Goal: Information Seeking & Learning: Learn about a topic

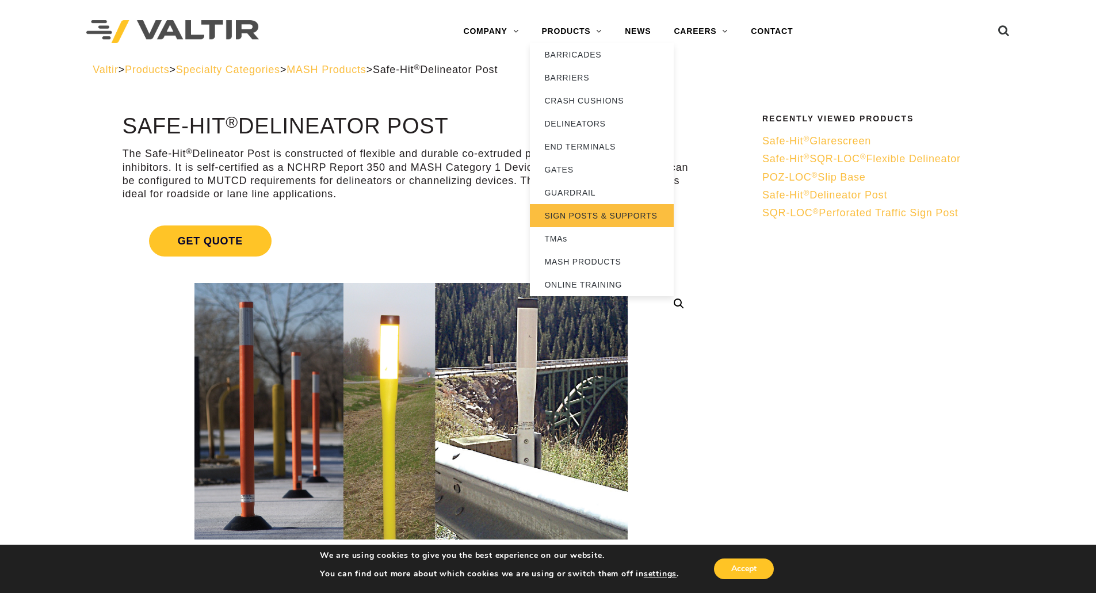
click at [589, 217] on link "SIGN POSTS & SUPPORTS" at bounding box center [602, 215] width 144 height 23
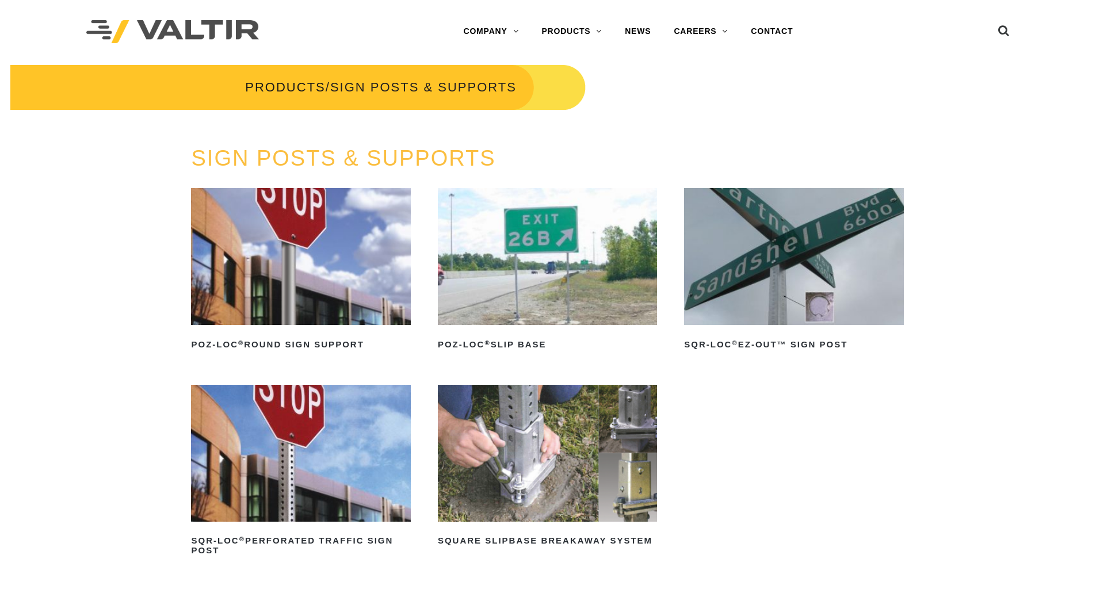
click at [291, 300] on img at bounding box center [300, 256] width 219 height 137
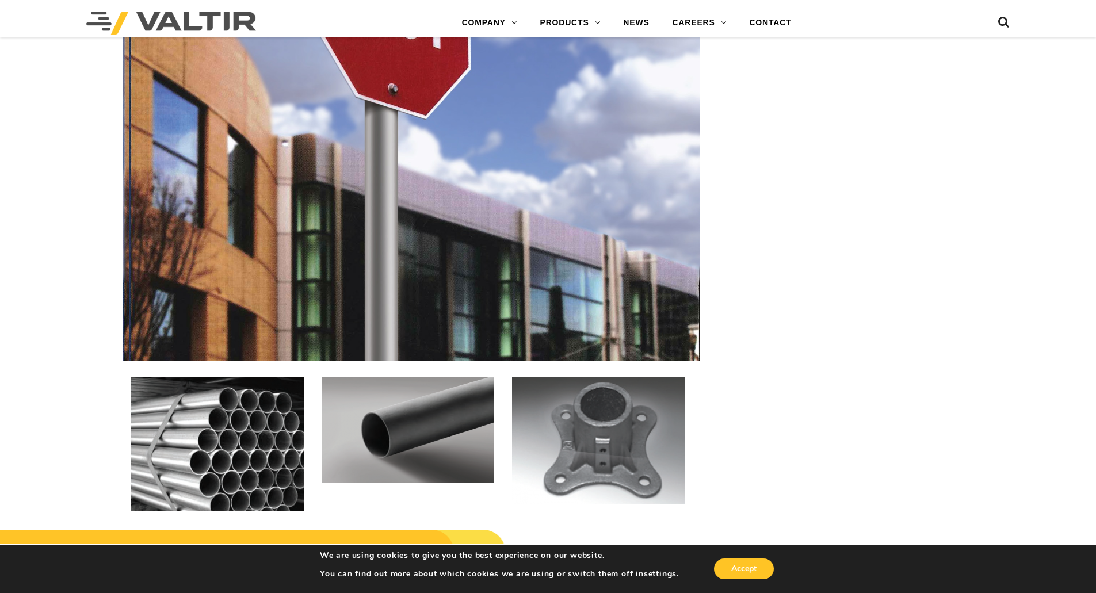
scroll to position [1496, 0]
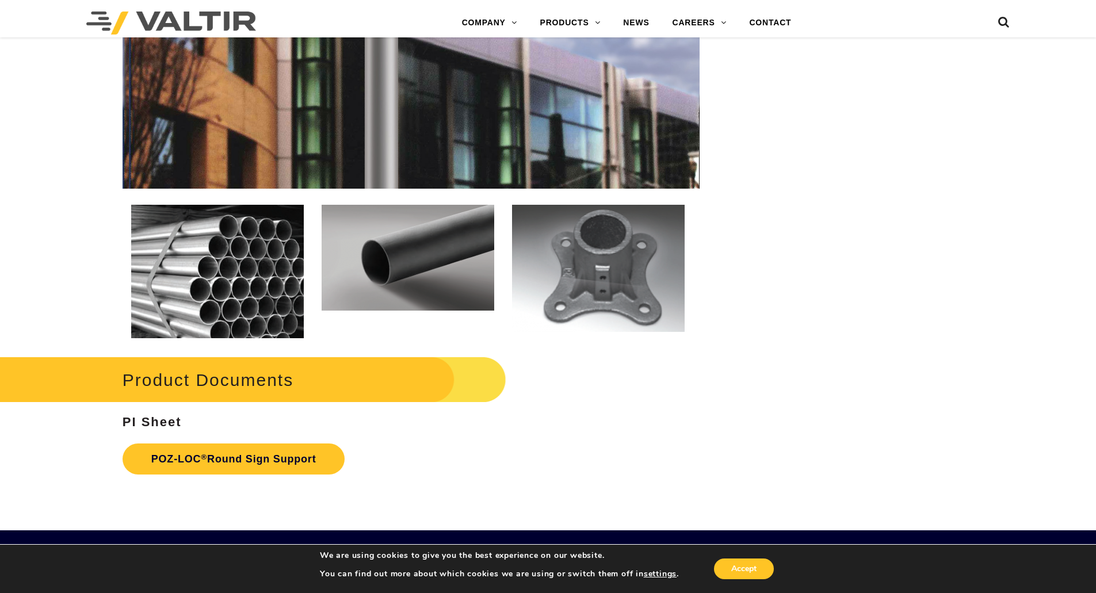
click at [637, 285] on img at bounding box center [598, 268] width 173 height 127
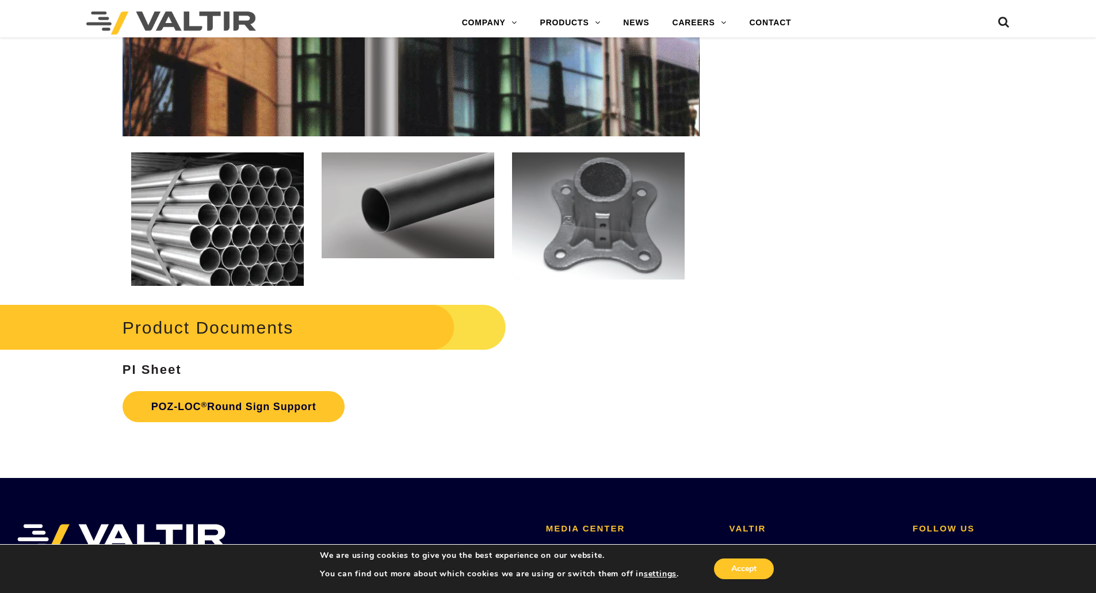
scroll to position [1491, 0]
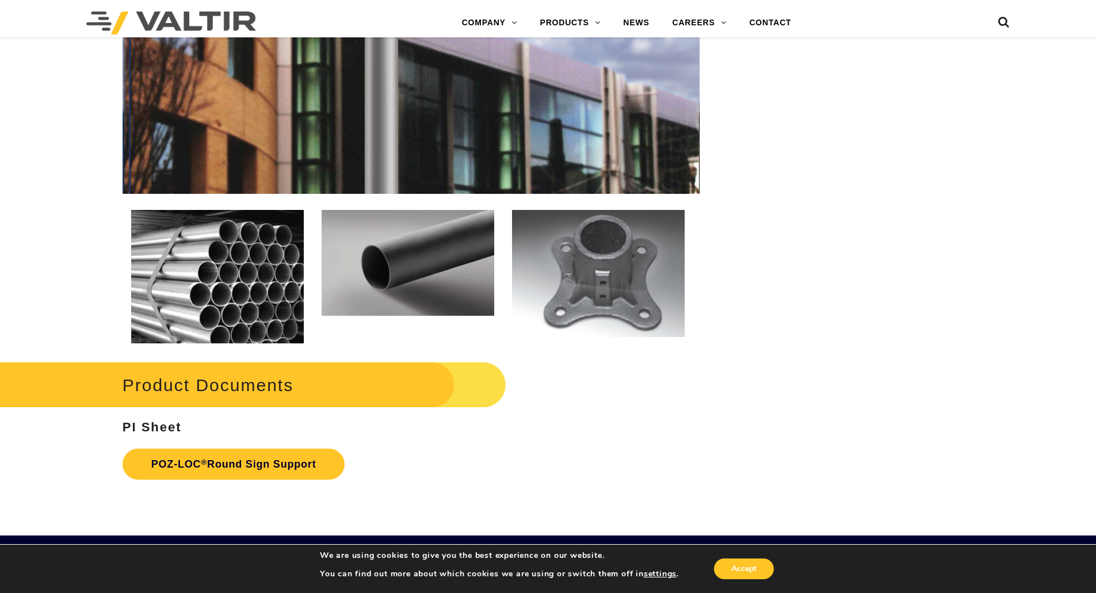
click at [600, 295] on img at bounding box center [598, 273] width 173 height 127
click at [227, 466] on link "POZ-LOC ® Round Sign Support" at bounding box center [234, 464] width 223 height 31
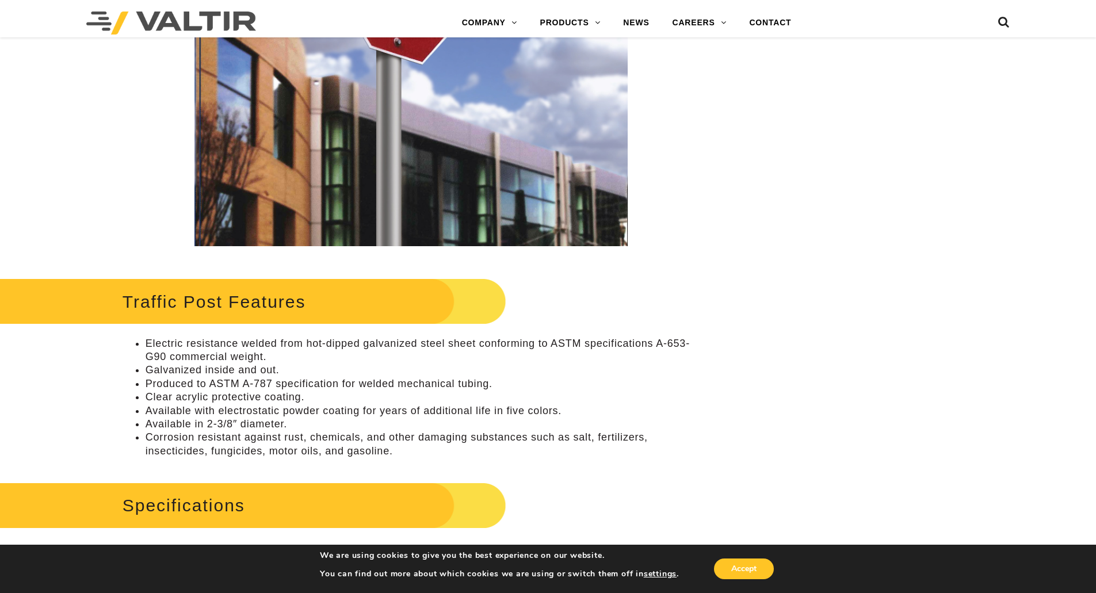
scroll to position [0, 0]
